Goal: Information Seeking & Learning: Understand process/instructions

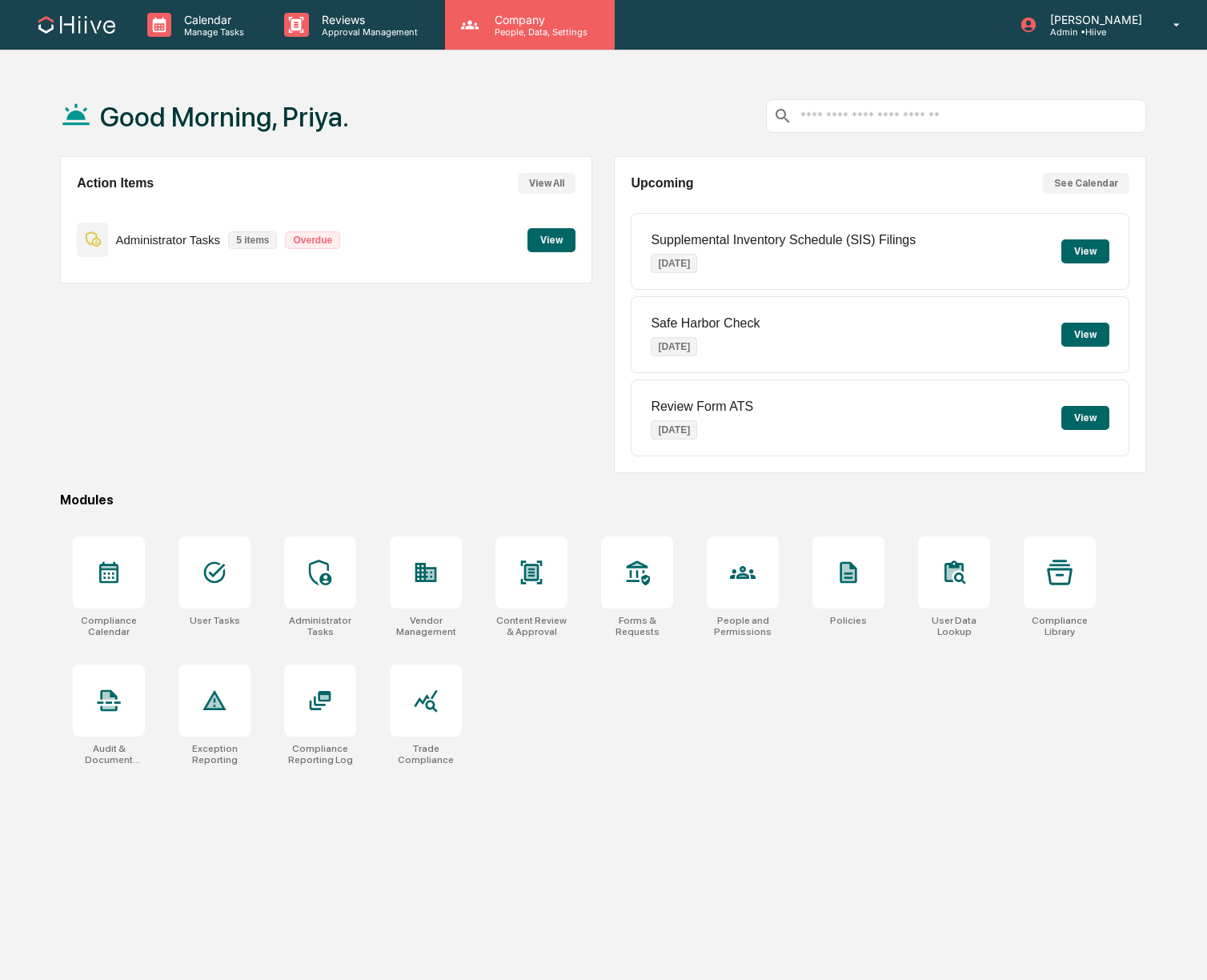
click at [486, 18] on p "Company" at bounding box center [538, 19] width 113 height 14
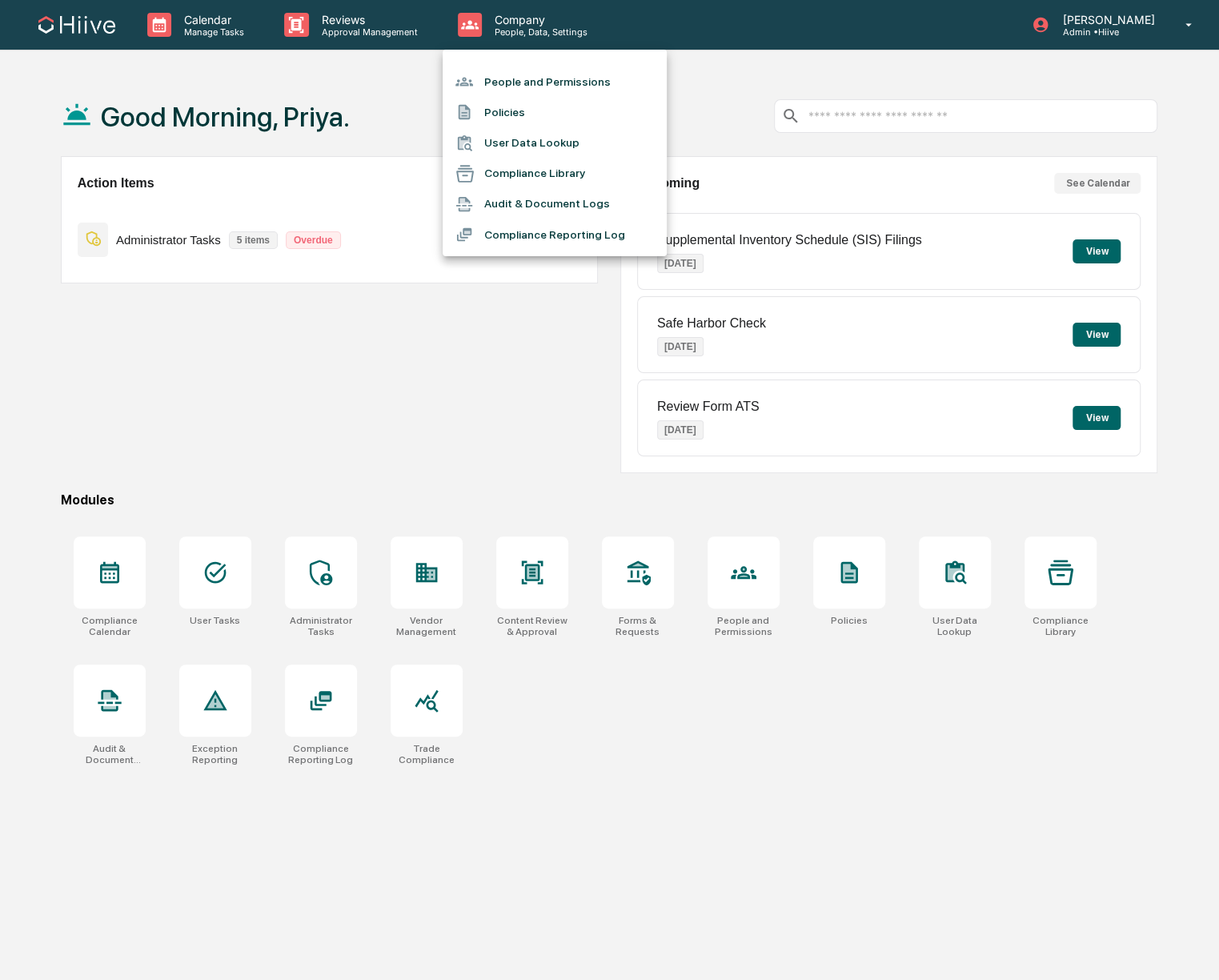
click at [523, 112] on li "Policies" at bounding box center [554, 112] width 224 height 30
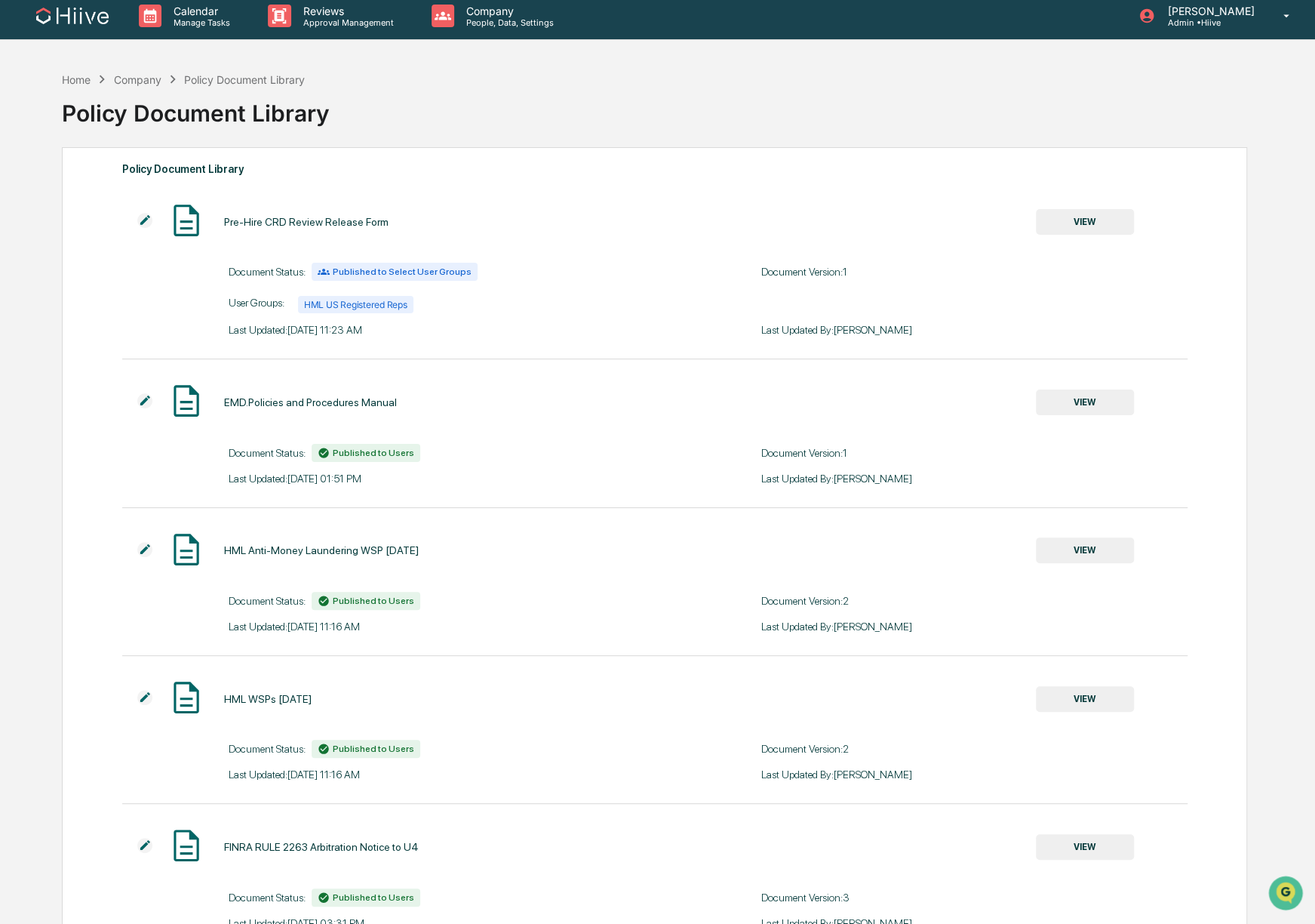
scroll to position [8, 0]
click at [1096, 395] on button "VIEW" at bounding box center [1085, 402] width 98 height 26
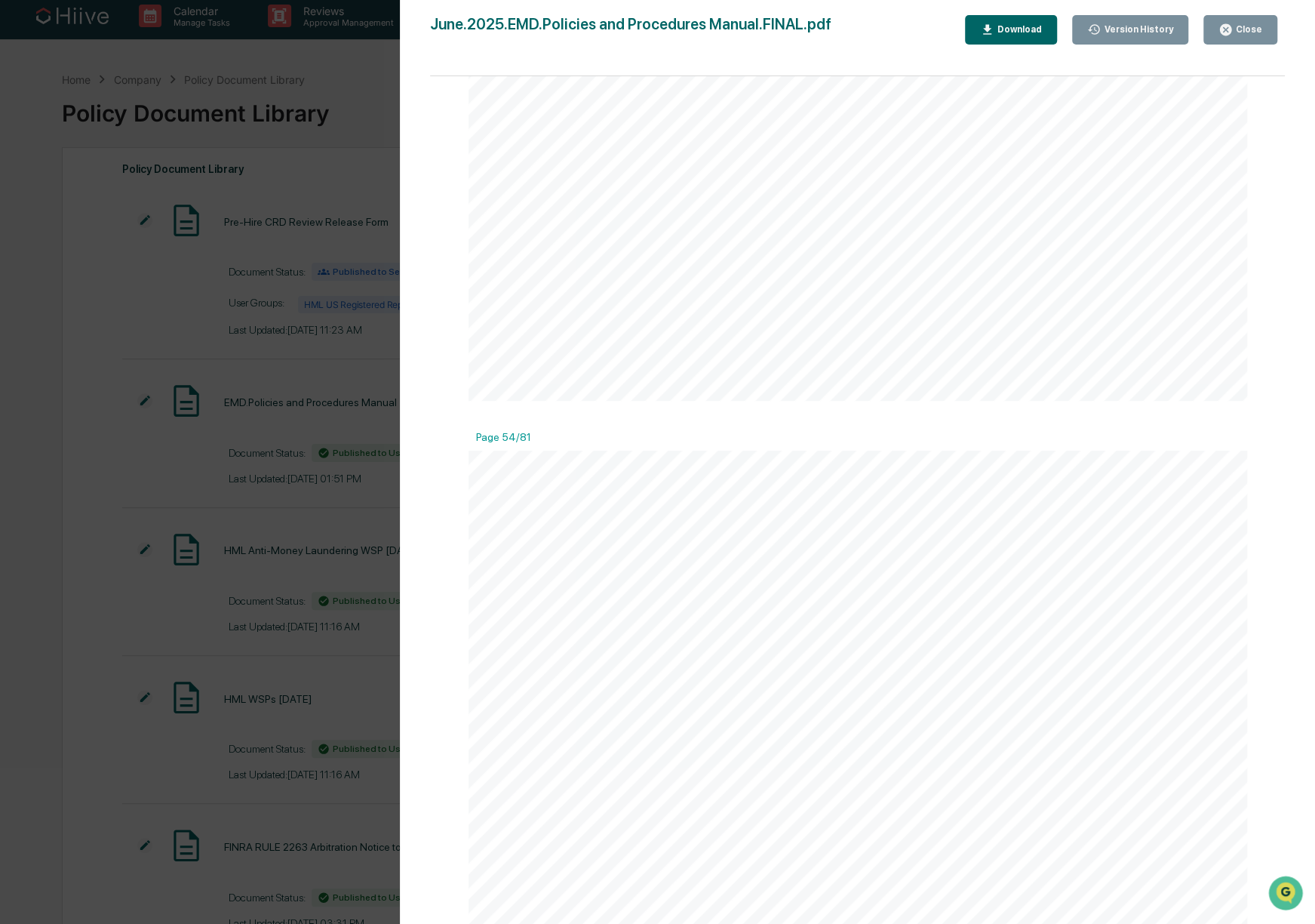
scroll to position [60633, 0]
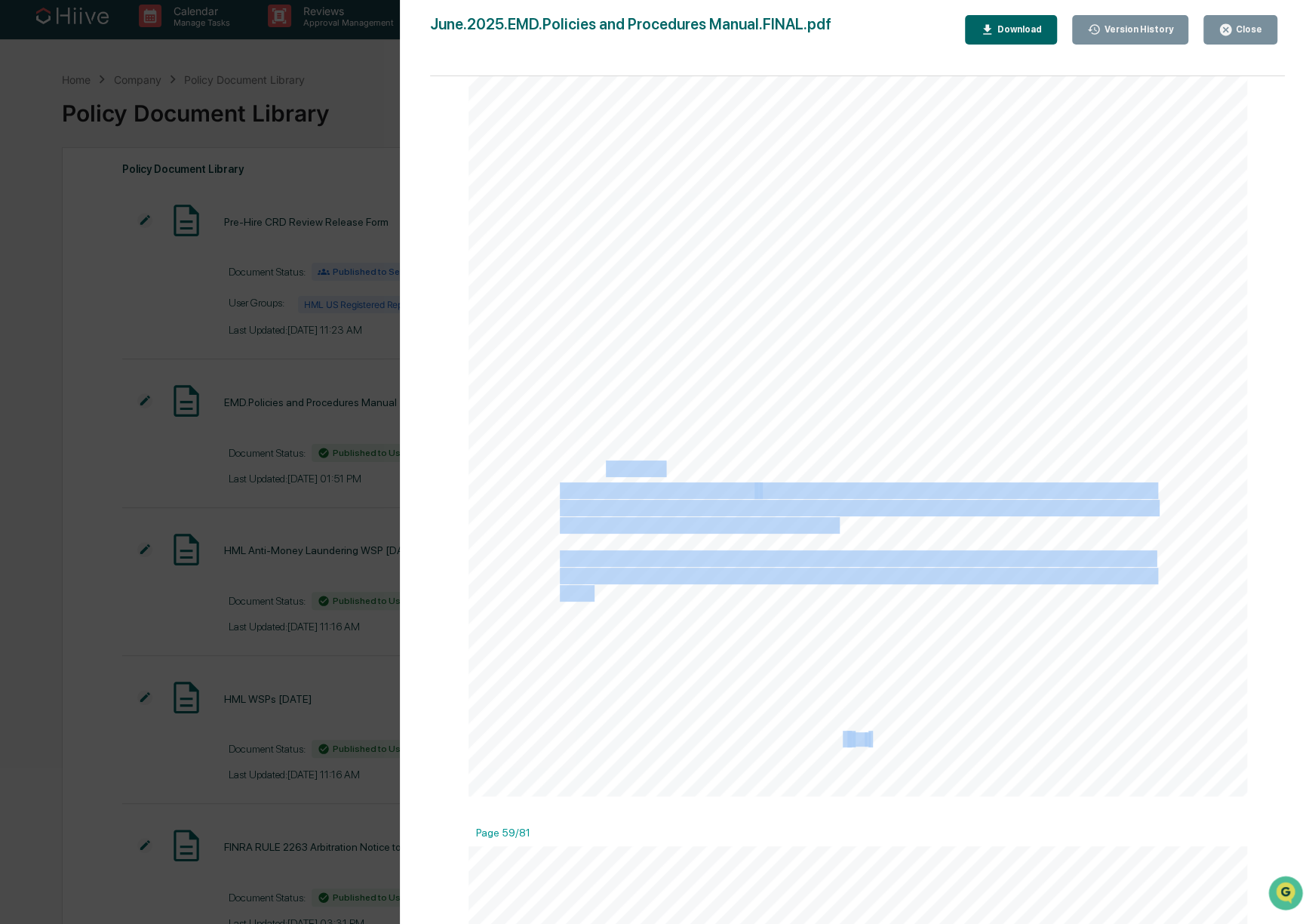
drag, startPoint x: 660, startPoint y: 471, endPoint x: 601, endPoint y: 462, distance: 59.7
click at [601, 462] on div "HIIVE MARKETS LIMITED Policies and Procedures Manual Implementing the United Na…" at bounding box center [858, 292] width 780 height 1008
click at [660, 468] on div "HIIVE MARKETS LIMITED Policies and Procedures Manual Implementing the United Na…" at bounding box center [858, 292] width 780 height 1008
drag, startPoint x: 602, startPoint y: 467, endPoint x: 658, endPoint y: 465, distance: 56.0
click at [658, 466] on div "HIIVE MARKETS LIMITED Policies and Procedures Manual Implementing the United Na…" at bounding box center [858, 292] width 780 height 1008
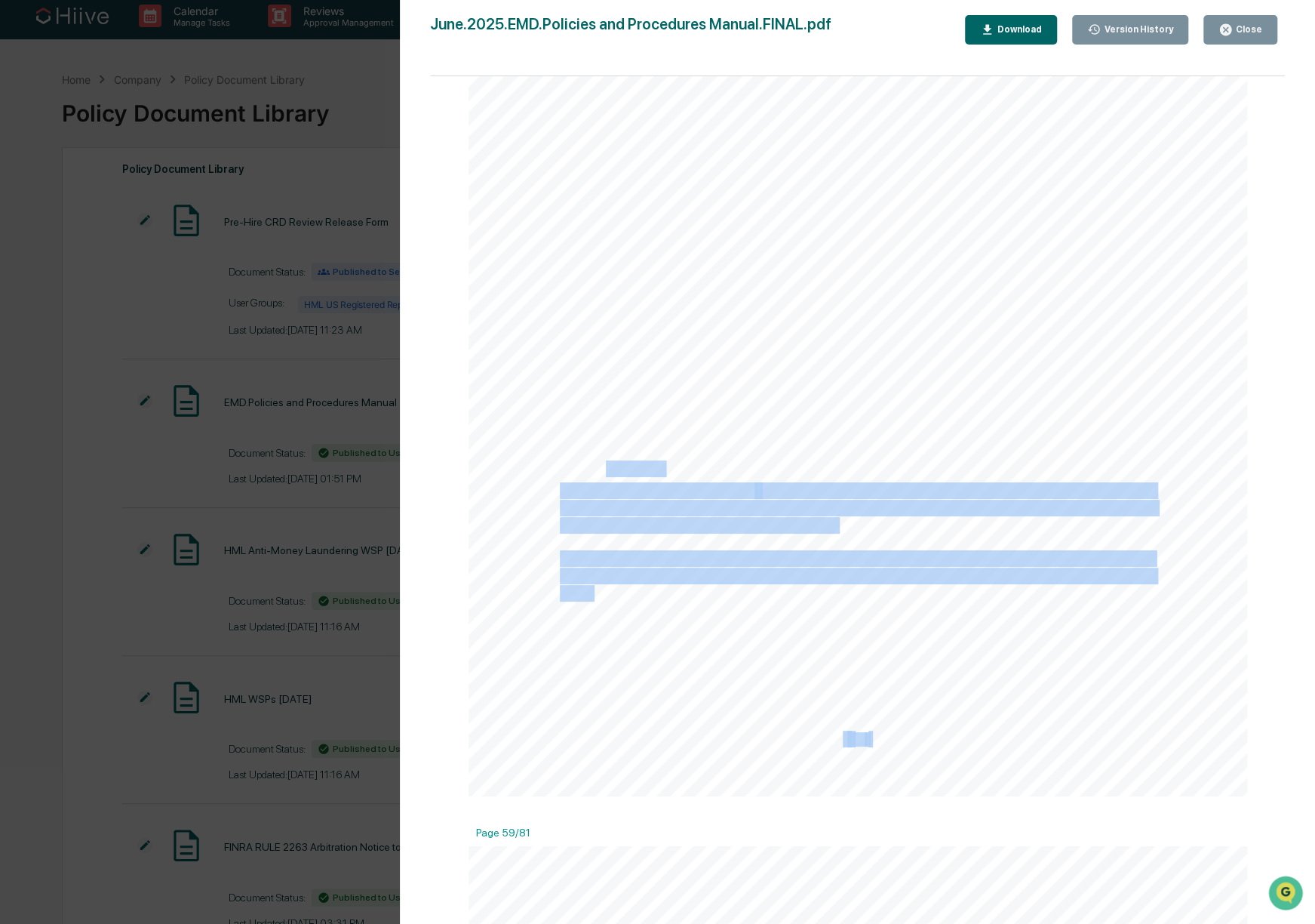
copy div "Training The CCO will provide the Firm personnel with AML training at the adopt…"
click at [667, 462] on div "HIIVE MARKETS LIMITED Policies and Procedures Manual Implementing the United Na…" at bounding box center [858, 292] width 780 height 1008
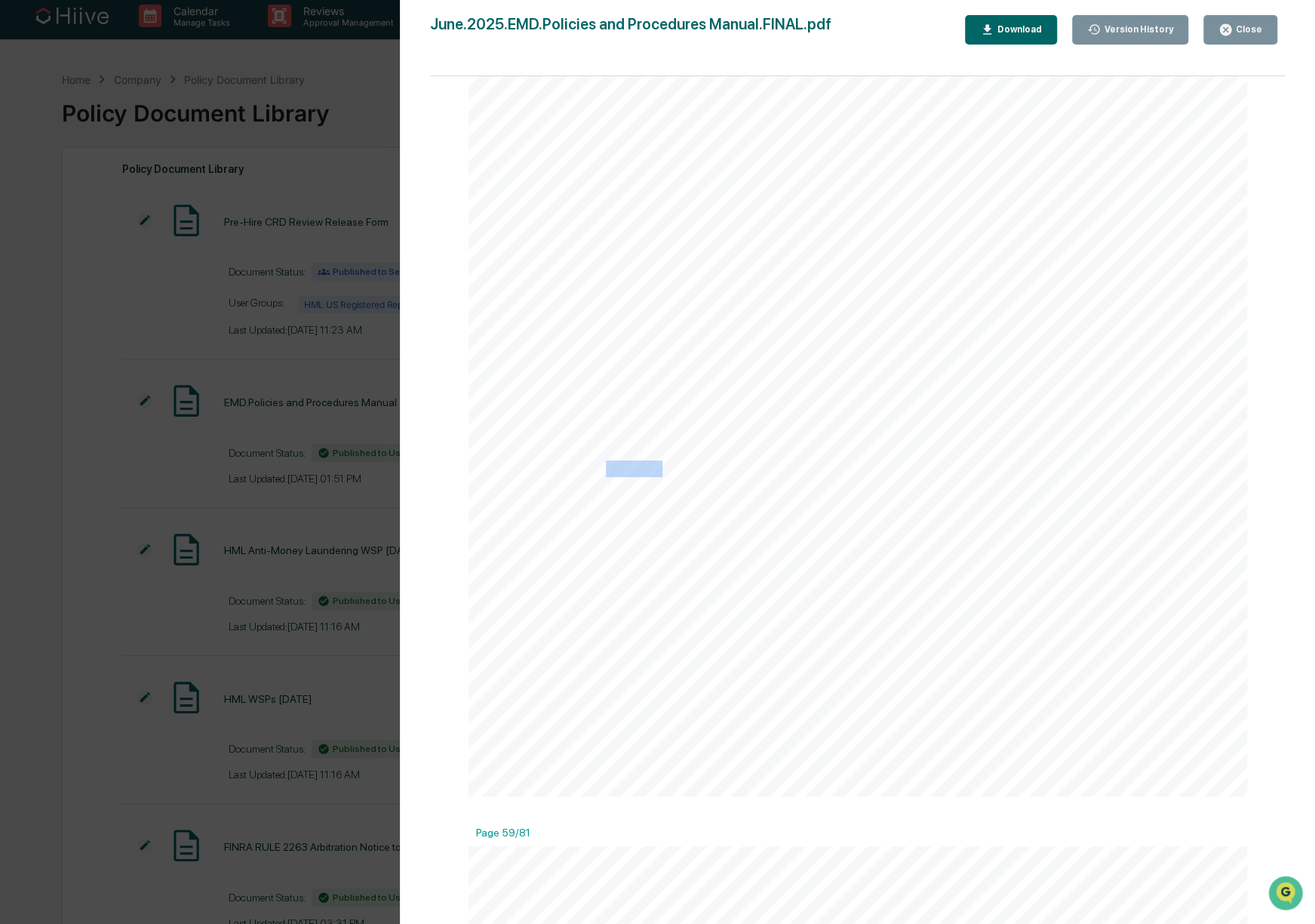
drag, startPoint x: 601, startPoint y: 466, endPoint x: 655, endPoint y: 465, distance: 54.0
click at [655, 465] on span "Training" at bounding box center [634, 468] width 56 height 15
copy span "Training"
